Goal: Task Accomplishment & Management: Complete application form

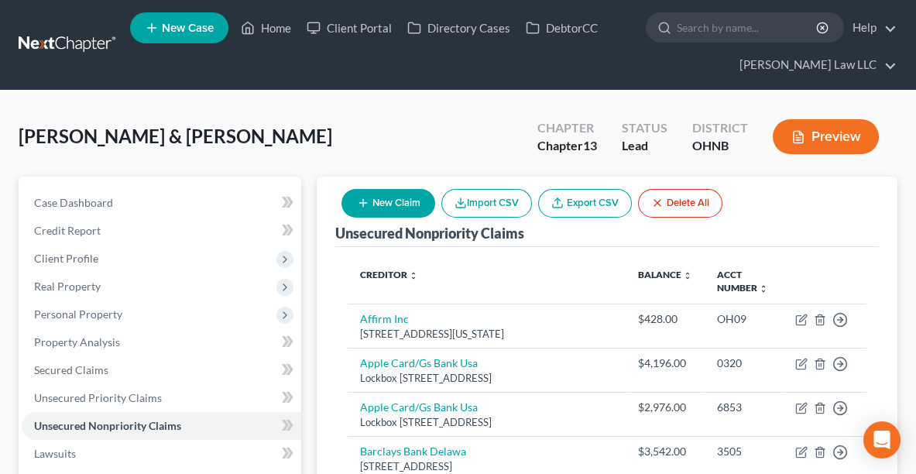
click at [201, 26] on span "New Case" at bounding box center [188, 28] width 52 height 12
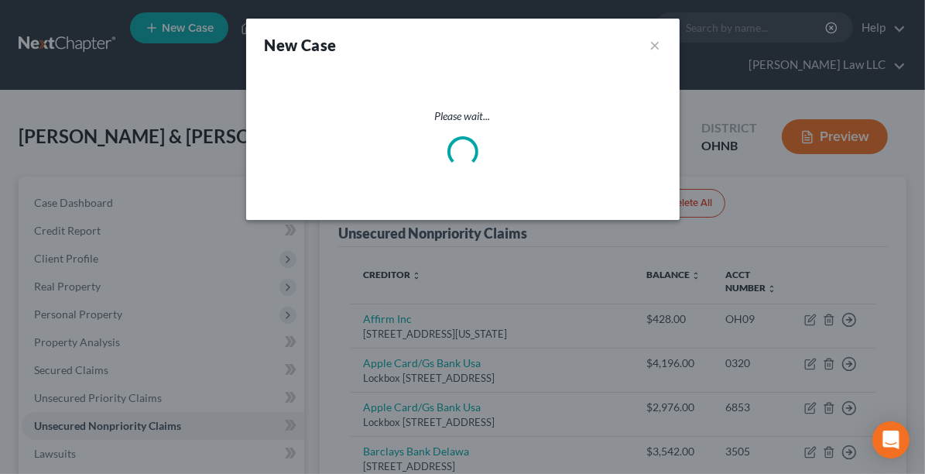
select select "61"
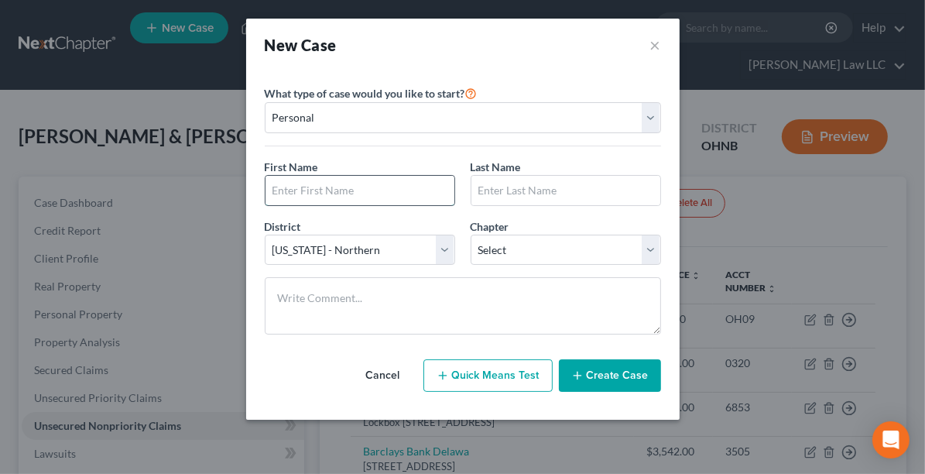
click at [308, 196] on input "text" at bounding box center [360, 190] width 189 height 29
type input "Phoenix"
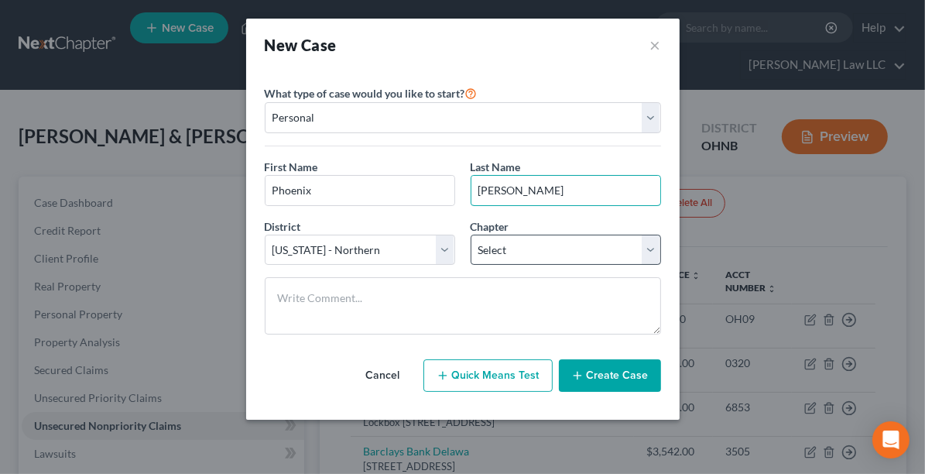
type input "[PERSON_NAME]"
click at [542, 238] on select "Select 7 11 12 13" at bounding box center [566, 250] width 190 height 31
select select "0"
click at [471, 235] on select "Select 7 11 12 13" at bounding box center [566, 250] width 190 height 31
click at [605, 367] on button "Create Case" at bounding box center [610, 375] width 102 height 33
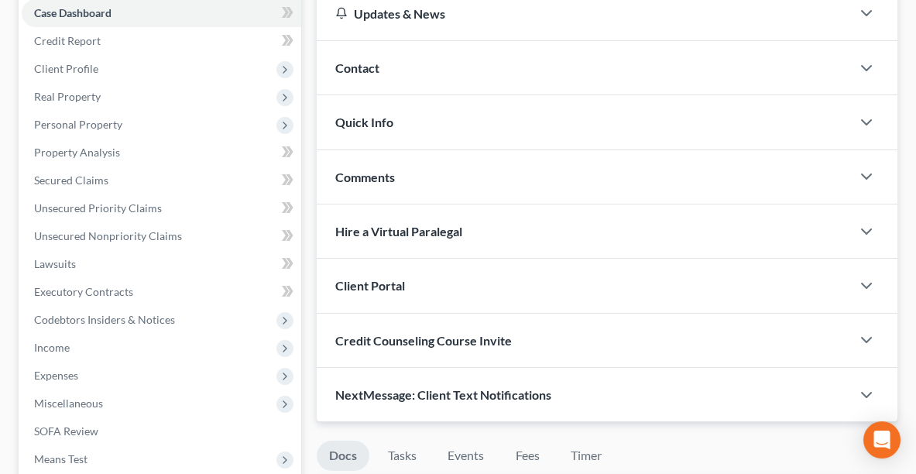
scroll to position [192, 0]
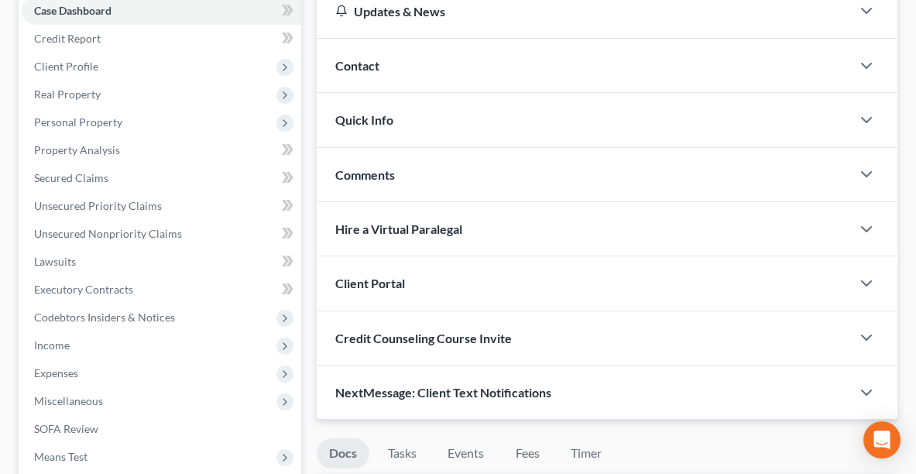
click at [403, 289] on div "Client Portal" at bounding box center [584, 282] width 534 height 53
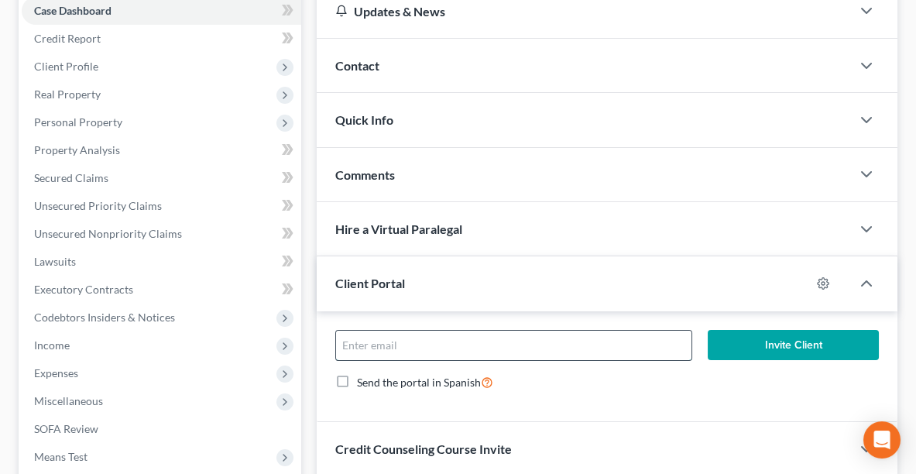
click at [420, 355] on input "email" at bounding box center [513, 345] width 355 height 29
type input "[PERSON_NAME][EMAIL_ADDRESS][DOMAIN_NAME]"
click at [777, 343] on button "Invite Client" at bounding box center [793, 345] width 171 height 31
